Goal: Task Accomplishment & Management: Manage account settings

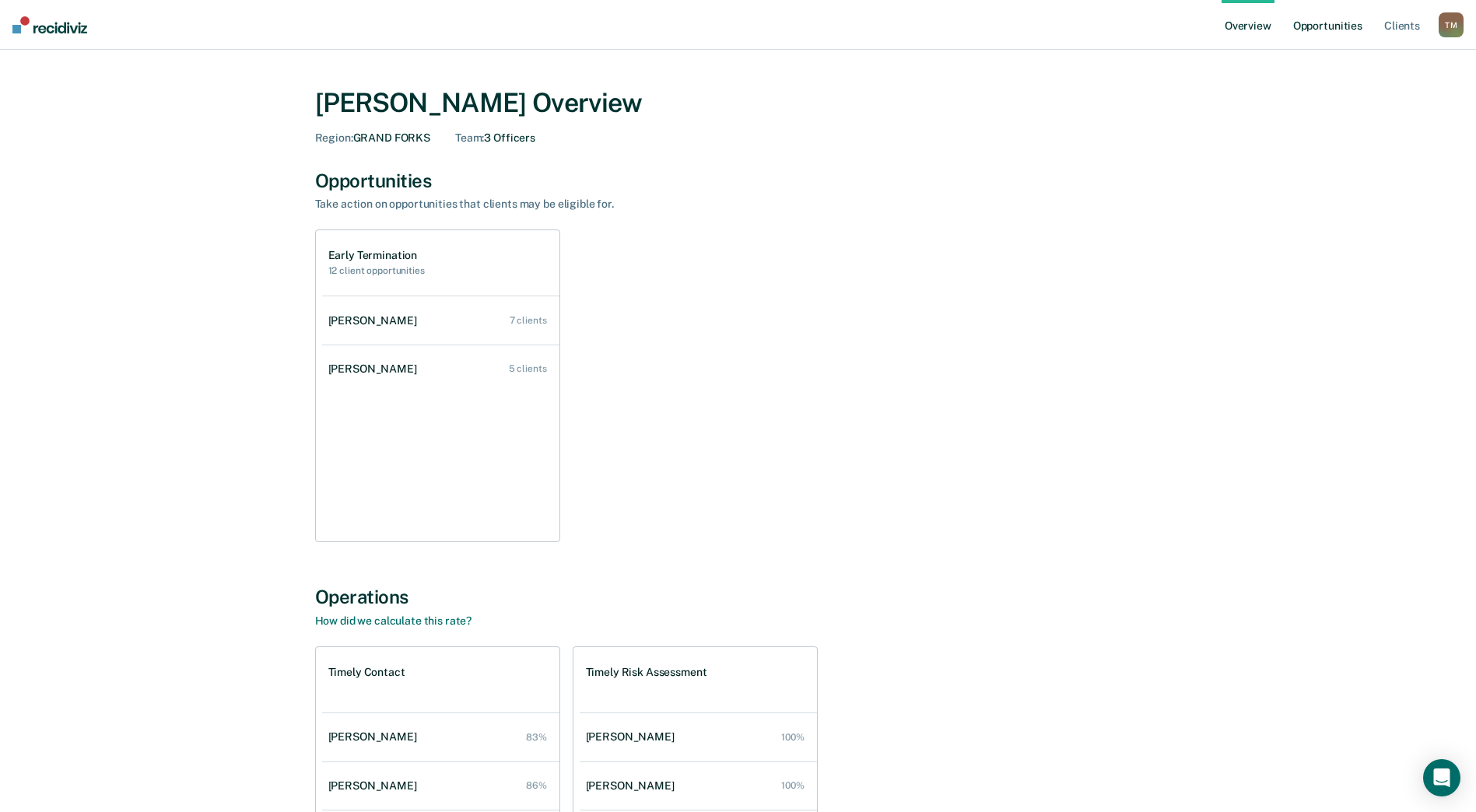
click at [1347, 27] on link "Opportunities" at bounding box center [1329, 25] width 76 height 50
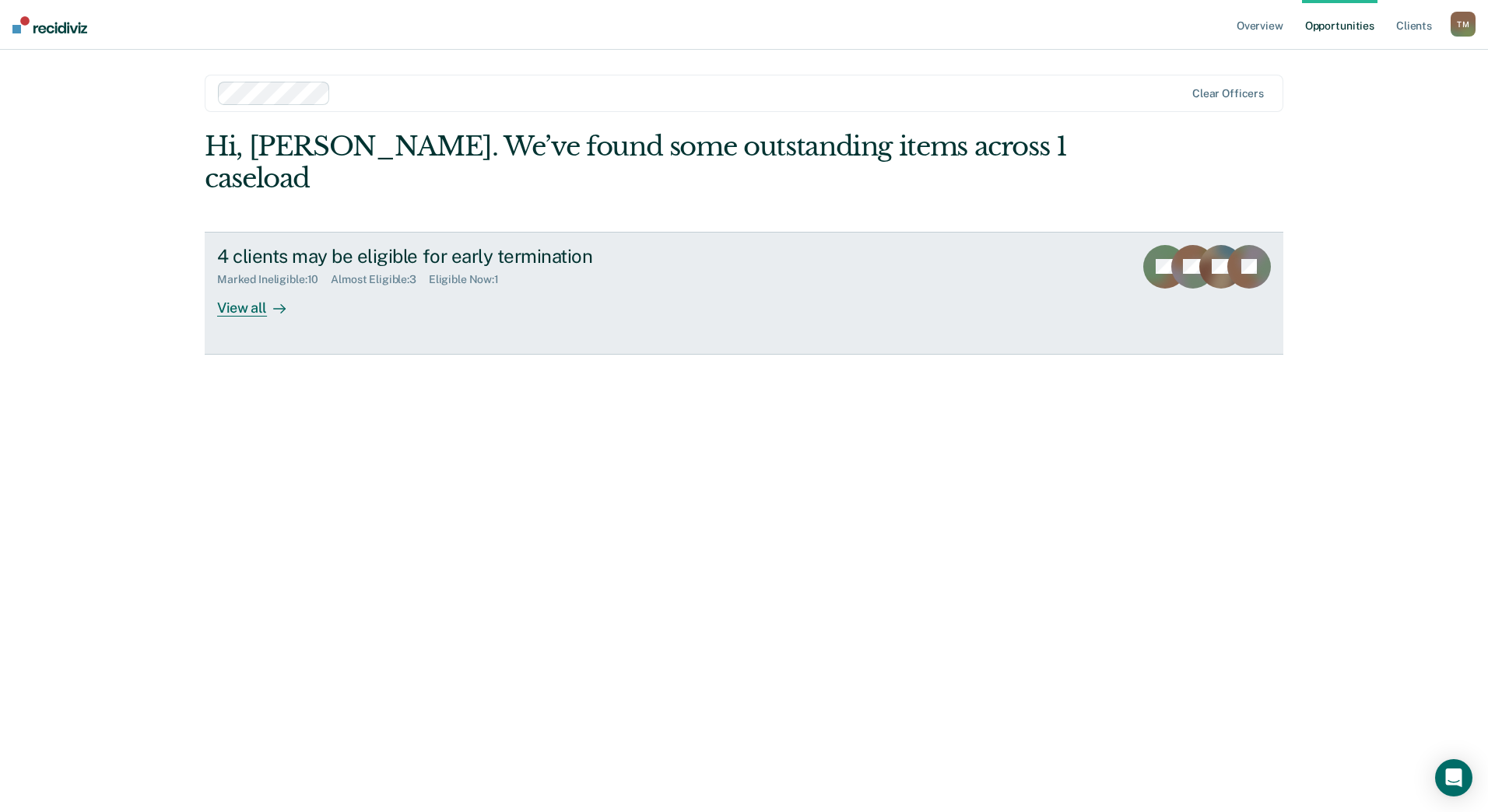
click at [395, 273] on div "Almost Eligible : 3" at bounding box center [380, 280] width 98 height 13
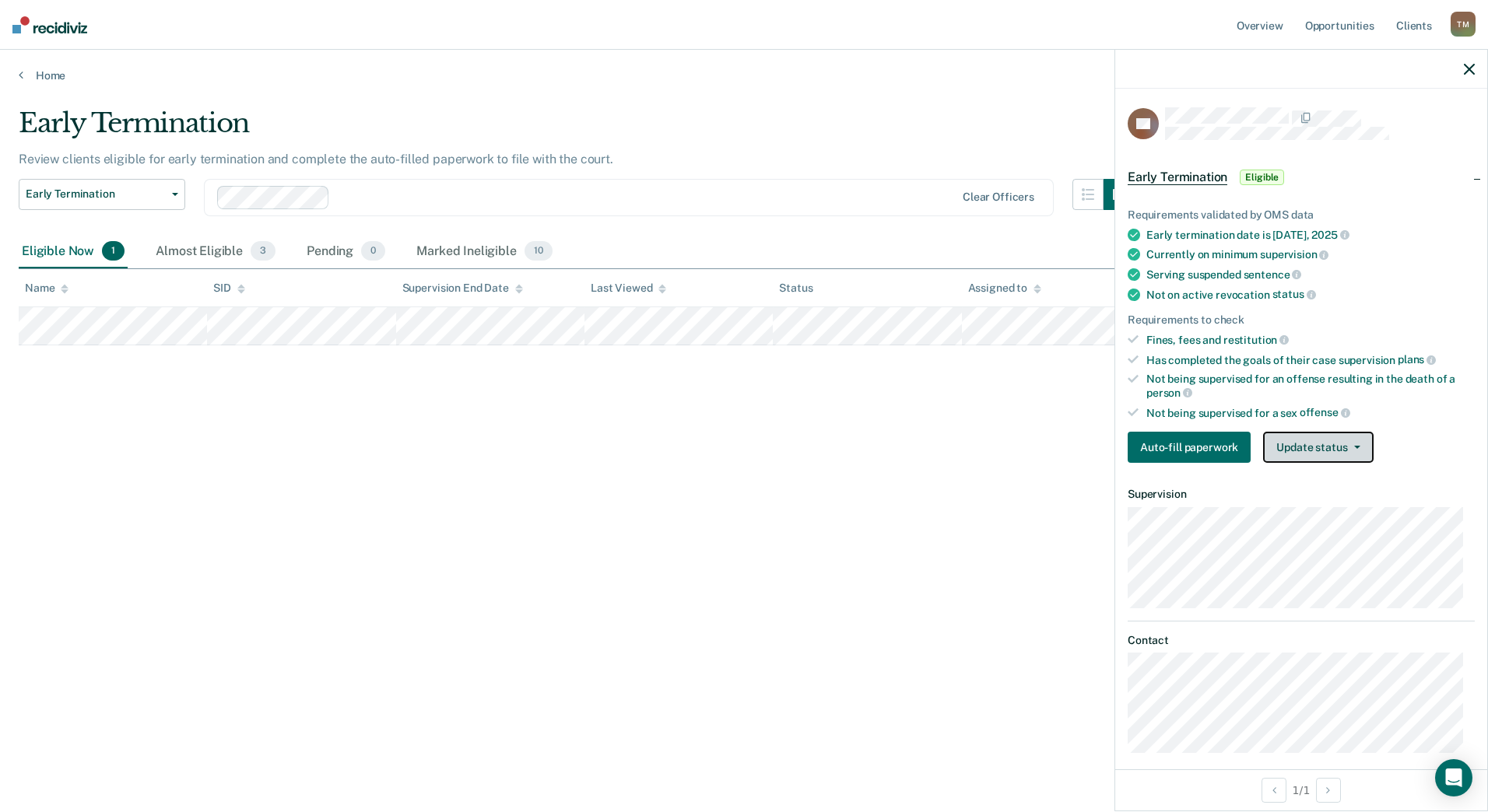
click at [1286, 442] on button "Update status" at bounding box center [1318, 447] width 110 height 31
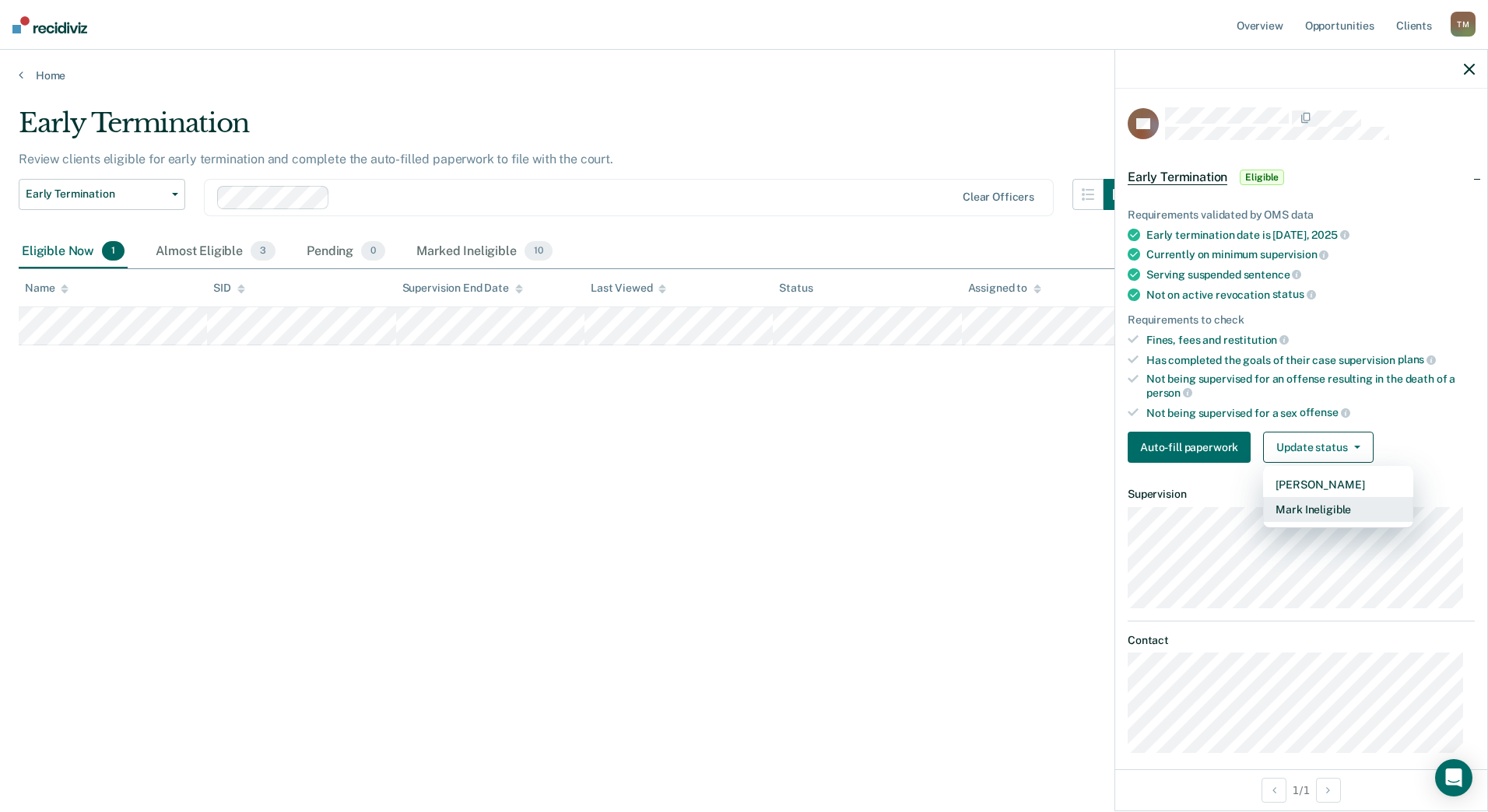
click at [1300, 510] on button "Mark Ineligible" at bounding box center [1338, 509] width 150 height 25
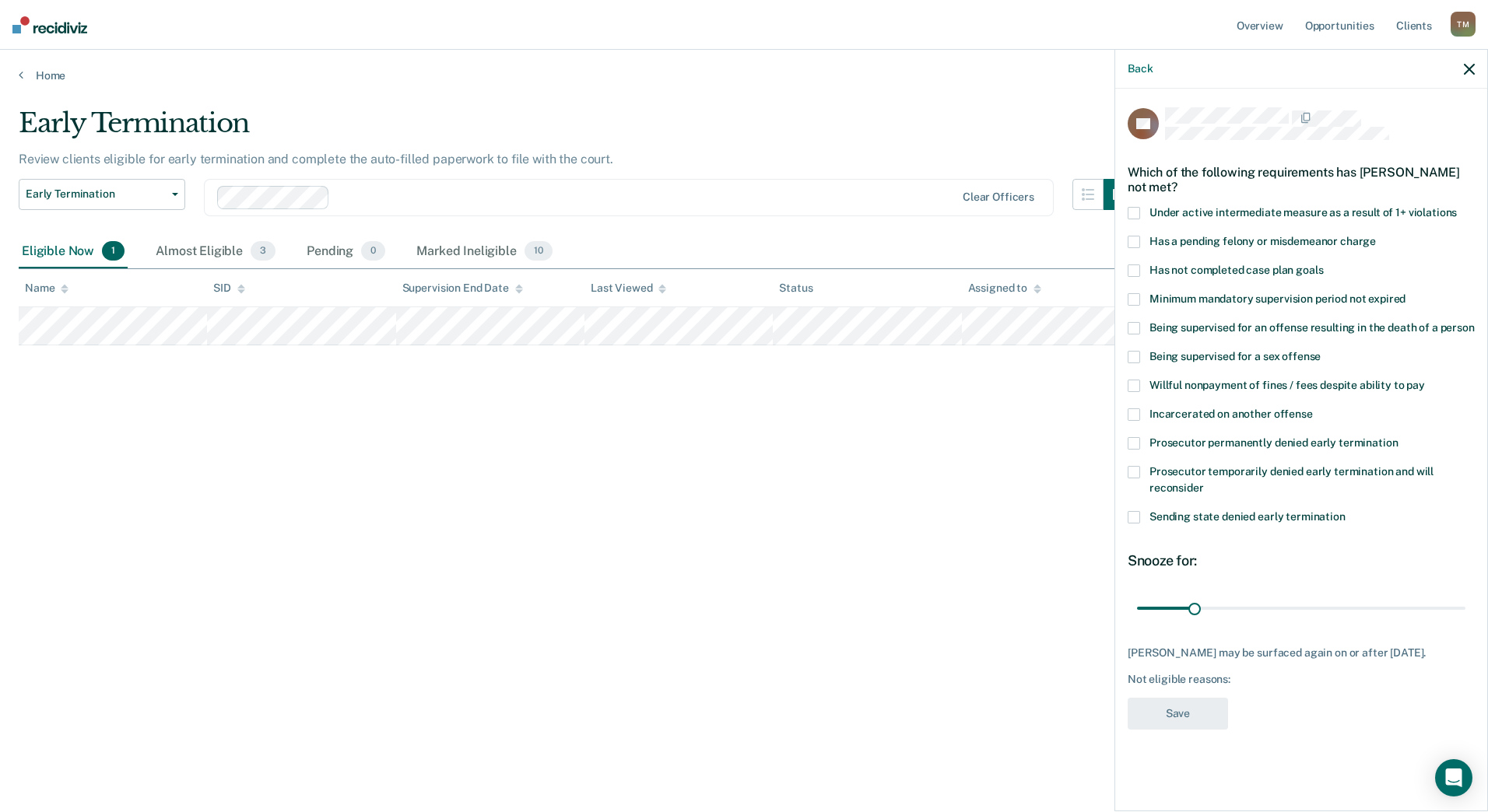
click at [1137, 269] on span at bounding box center [1133, 270] width 12 height 12
click at [1323, 265] on input "Has not completed case plan goals" at bounding box center [1323, 265] width 0 height 0
drag, startPoint x: 1195, startPoint y: 612, endPoint x: 1487, endPoint y: 608, distance: 292.0
type input "180"
click at [1466, 611] on input "range" at bounding box center [1301, 607] width 329 height 27
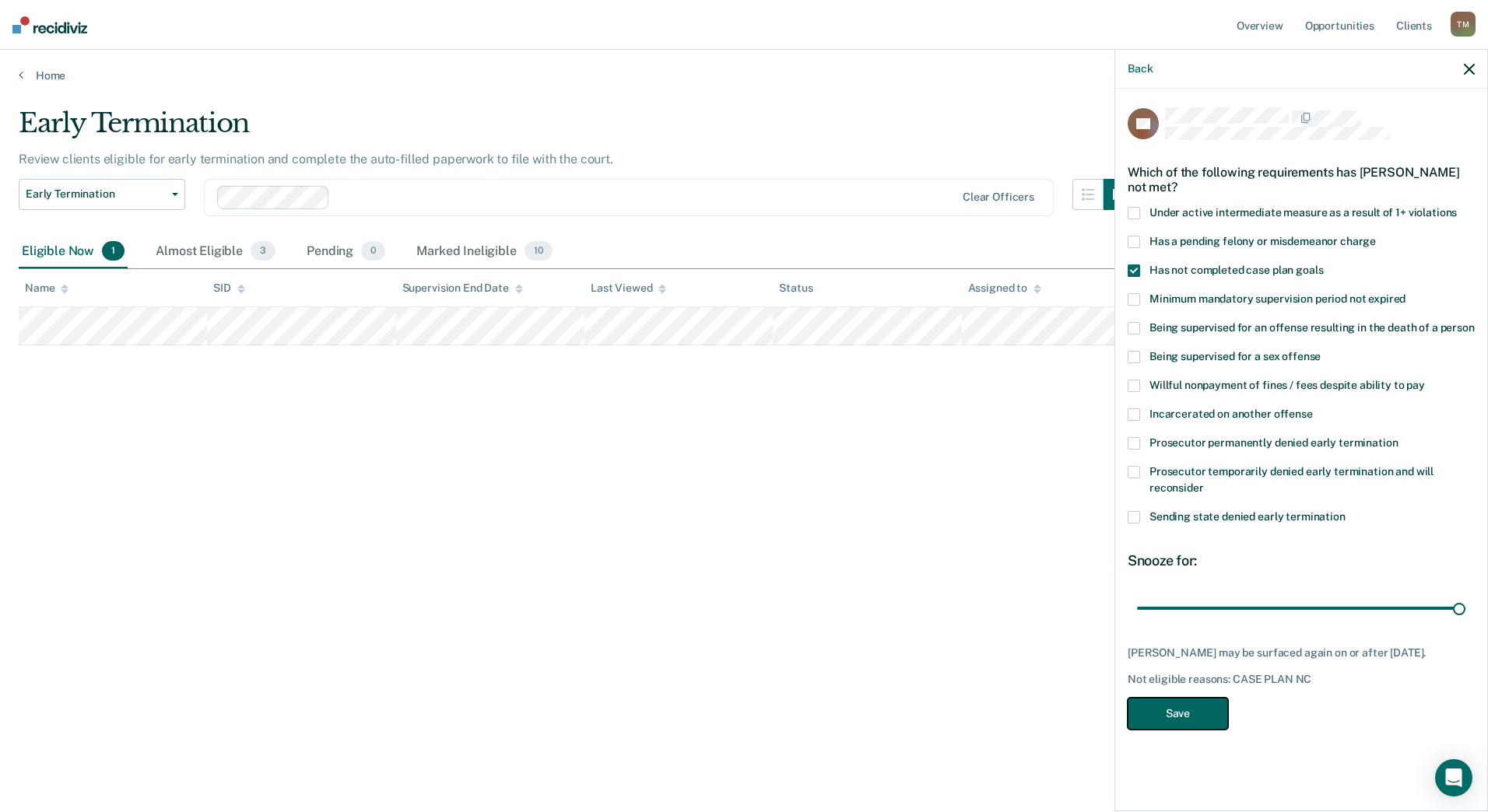
click at [1188, 716] on button "Save" at bounding box center [1178, 714] width 100 height 31
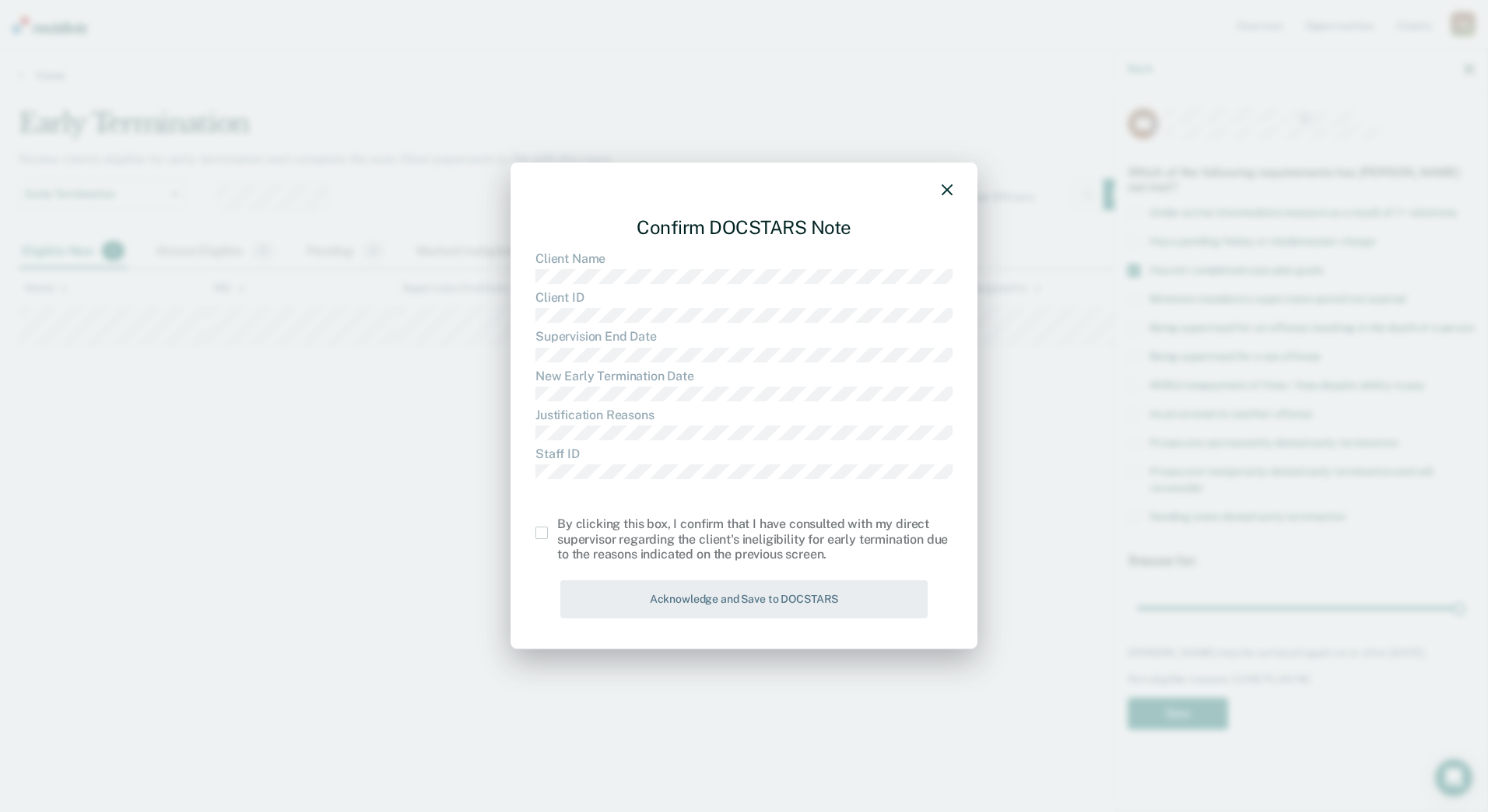
drag, startPoint x: 537, startPoint y: 532, endPoint x: 569, endPoint y: 551, distance: 37.2
click at [538, 532] on span at bounding box center [541, 532] width 12 height 12
click at [557, 527] on input "checkbox" at bounding box center [557, 527] width 0 height 0
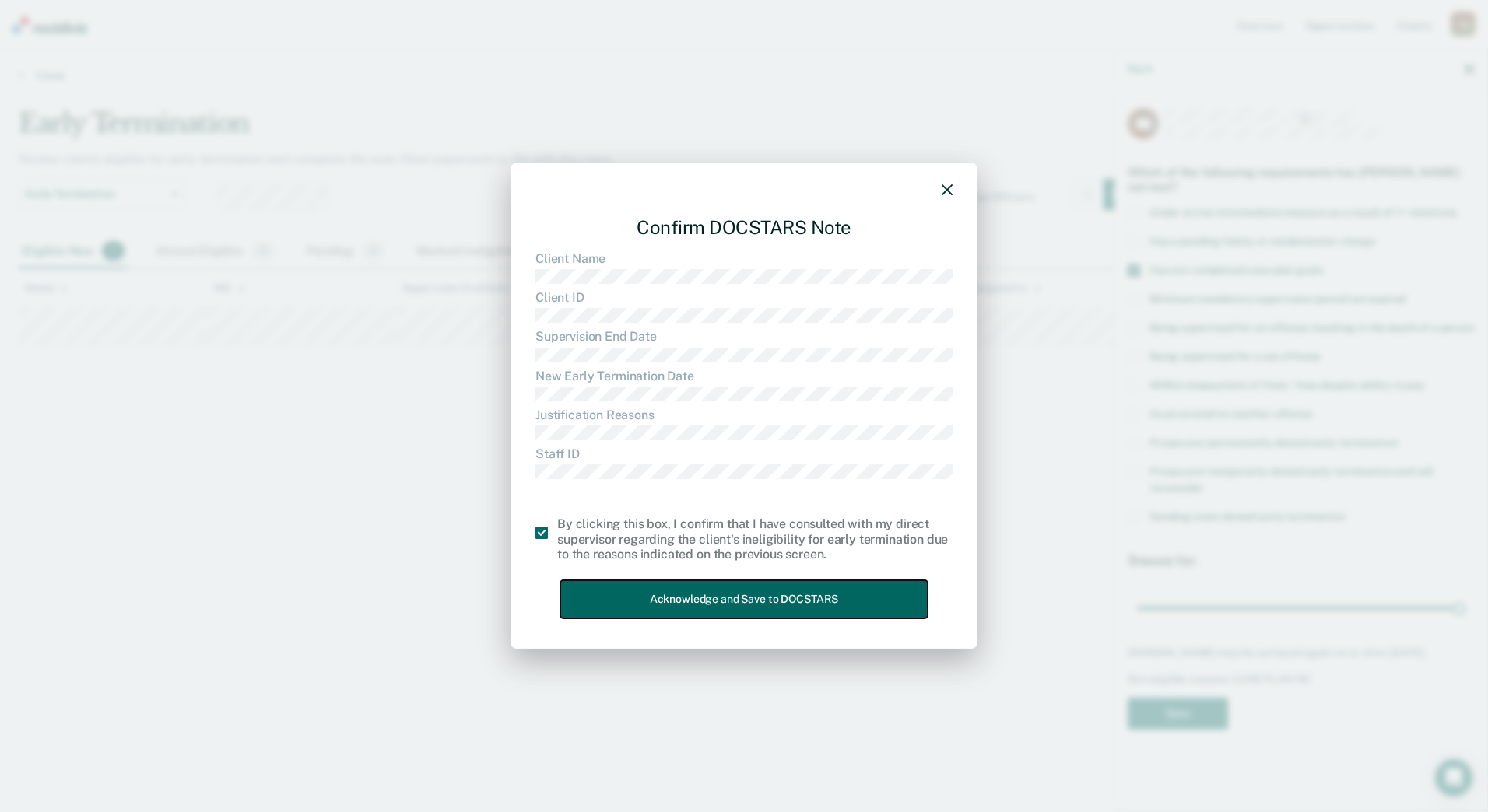
click at [649, 596] on button "Acknowledge and Save to DOCSTARS" at bounding box center [744, 599] width 368 height 38
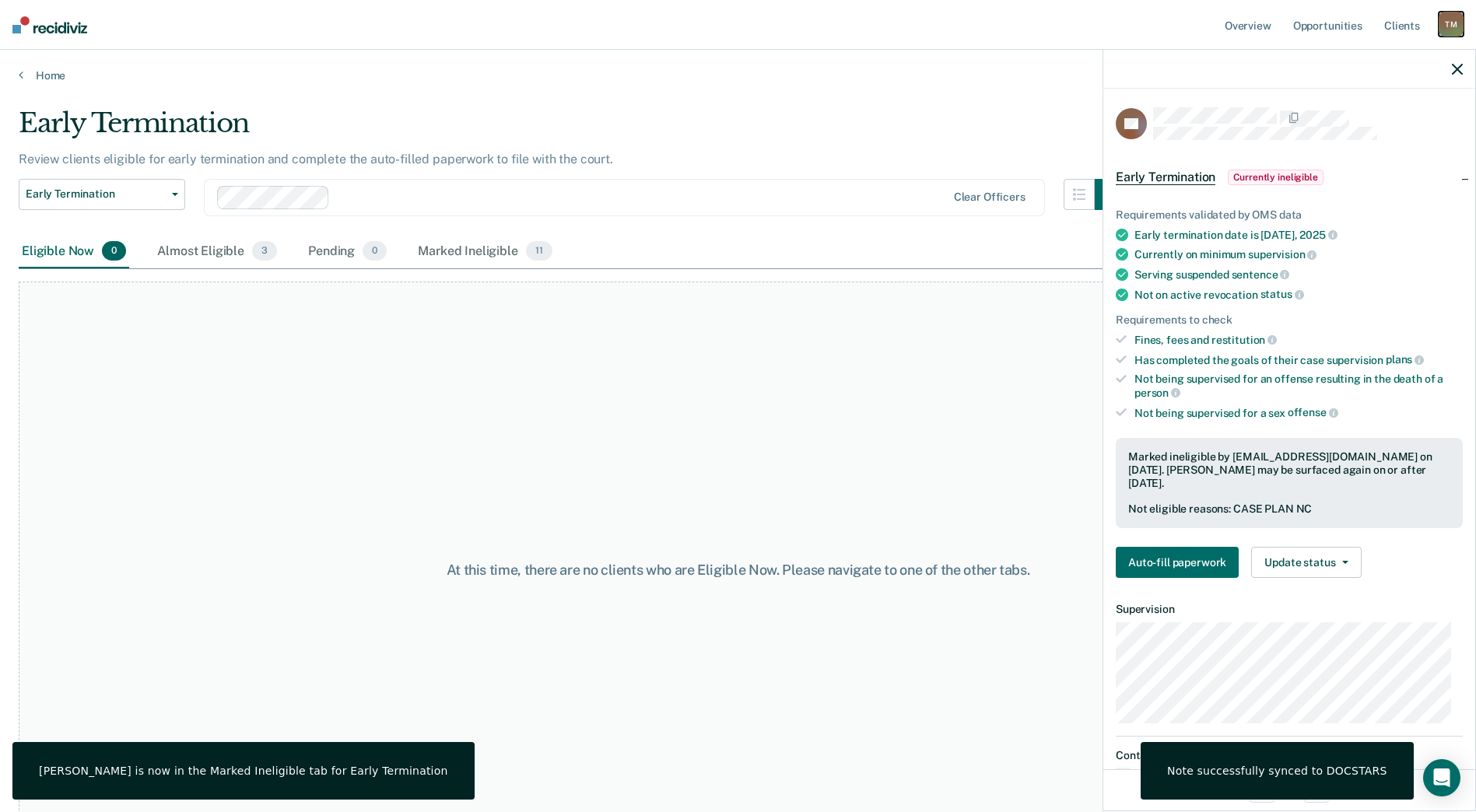
click at [1445, 27] on div "T M" at bounding box center [1451, 24] width 25 height 25
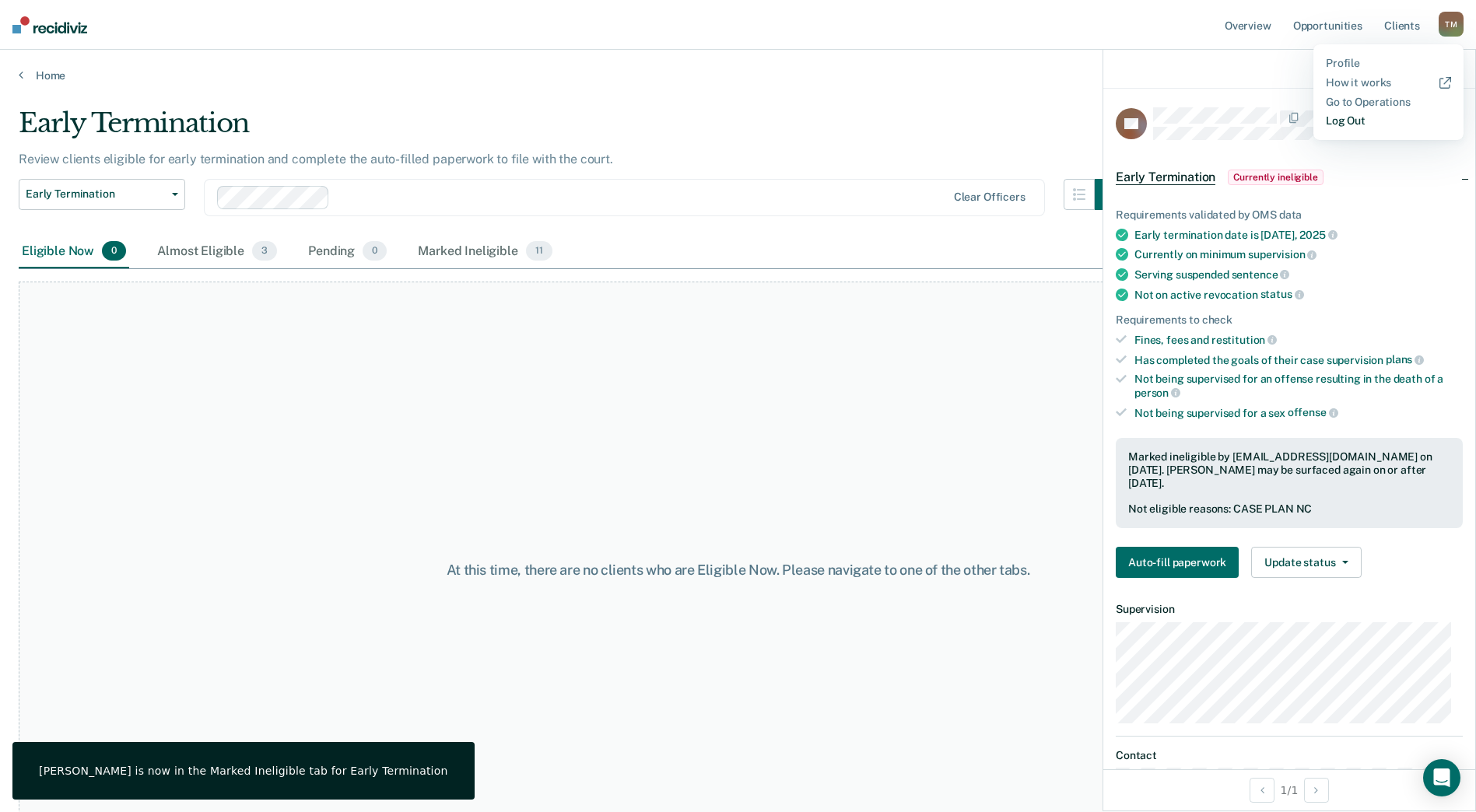
click at [1359, 119] on link "Log Out" at bounding box center [1388, 121] width 125 height 13
